Goal: Transaction & Acquisition: Purchase product/service

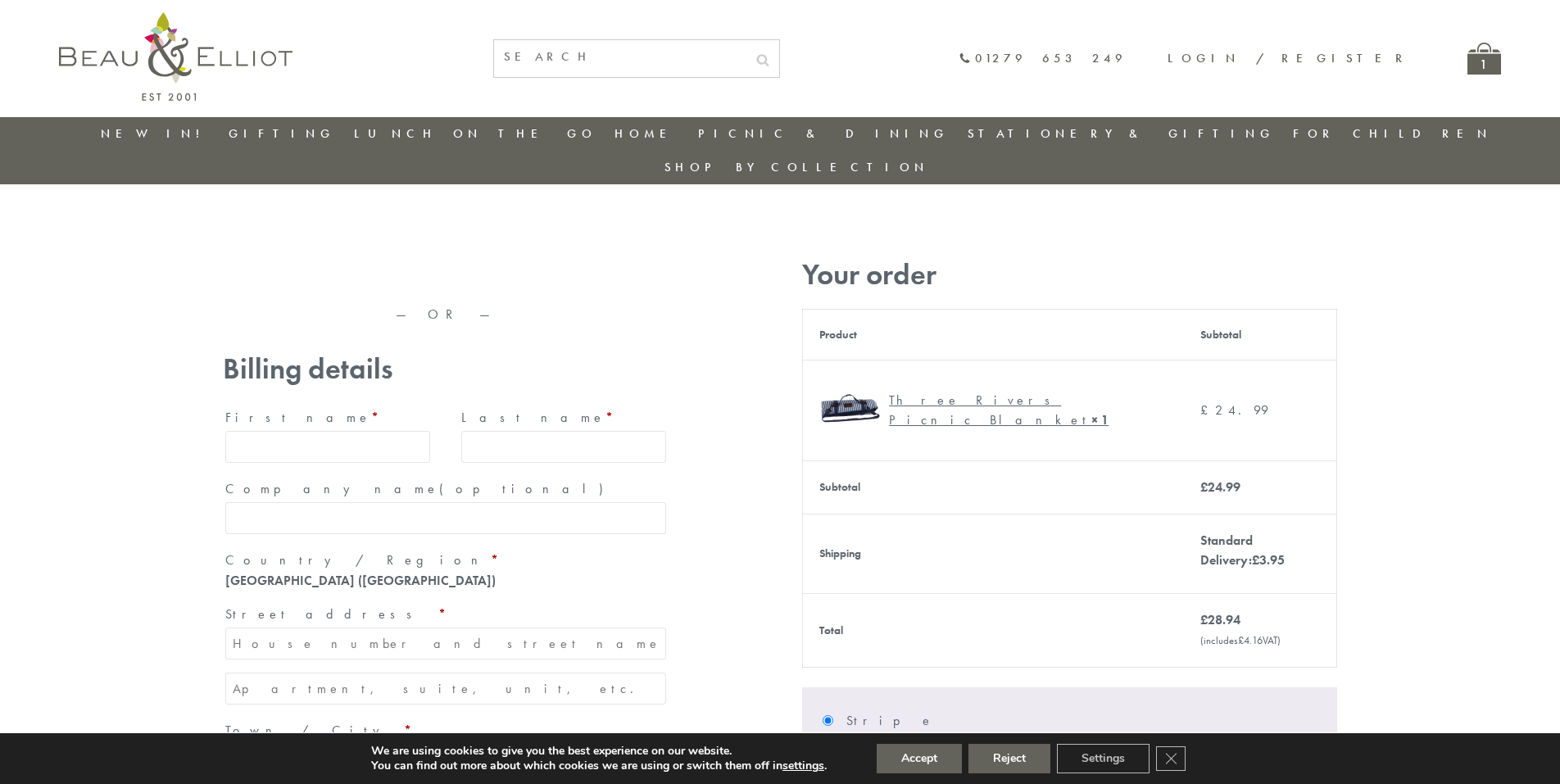
type input "maria33@yahoo.com"
type input "Maria"
type input "Williams"
type input "23, Scottsdale, Happytown"
type input "London"
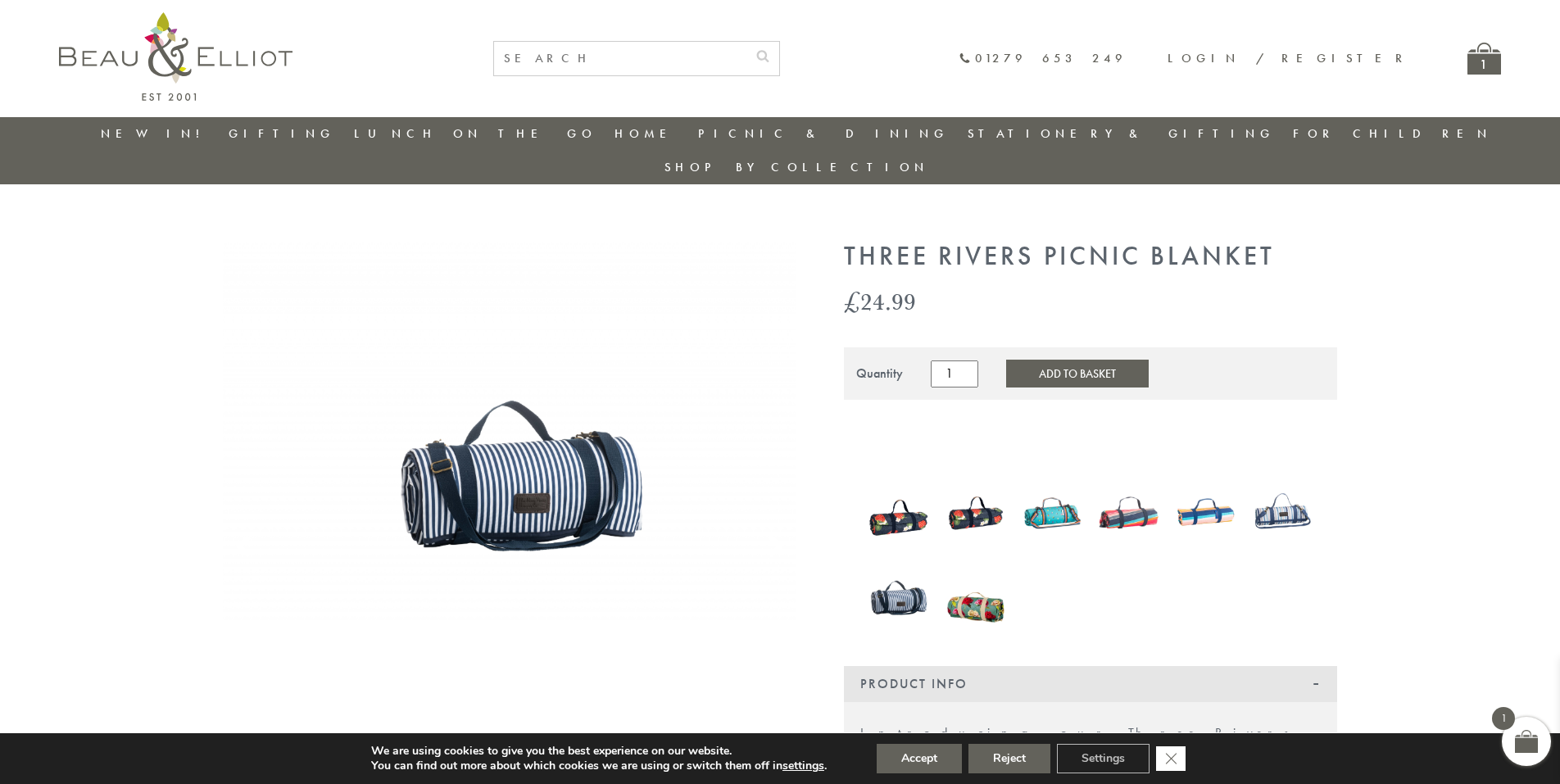
click at [1172, 759] on icon "Close GDPR Cookie Banner" at bounding box center [1170, 758] width 29 height 25
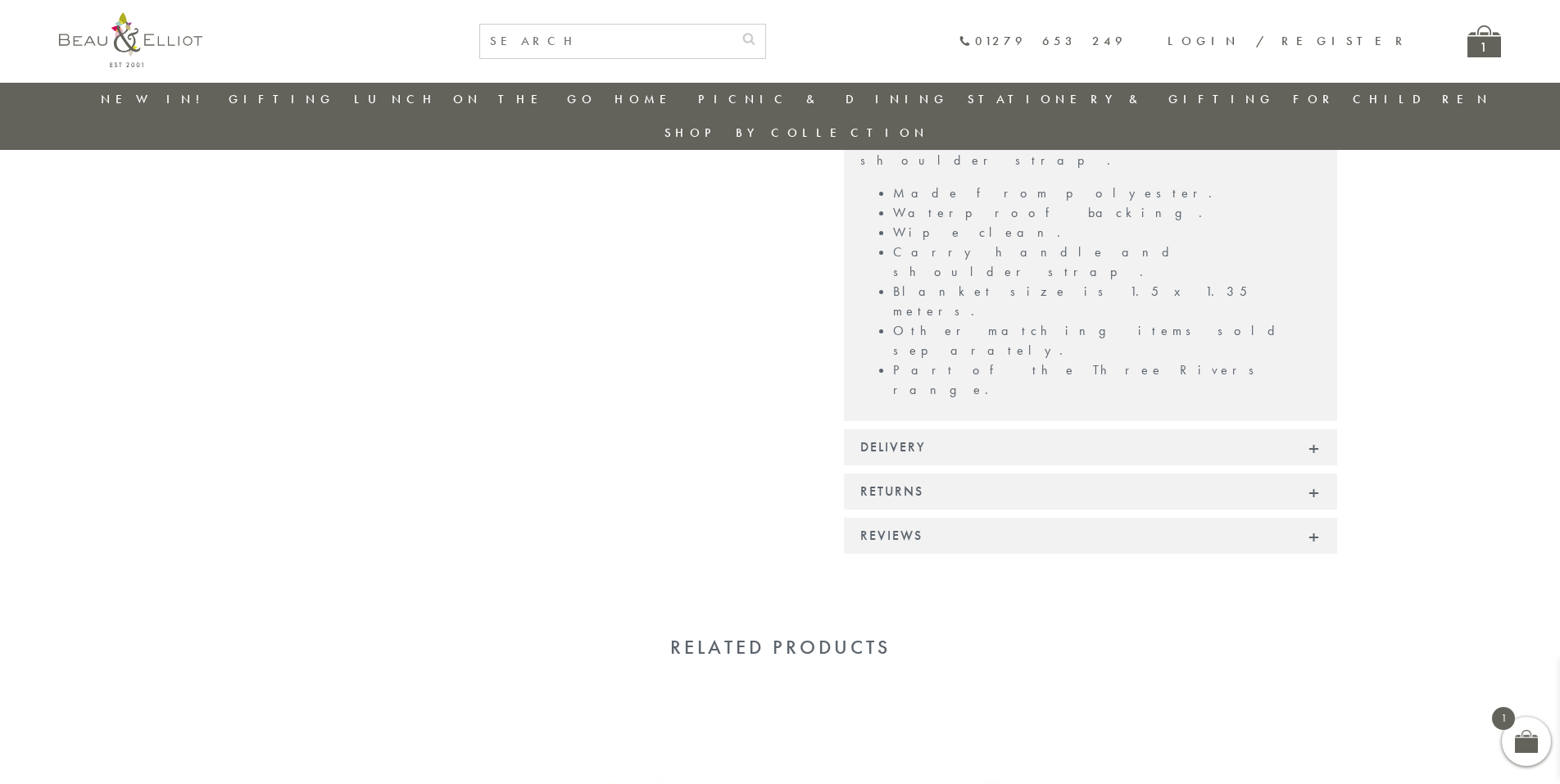
scroll to position [1063, 0]
